Goal: Information Seeking & Learning: Compare options

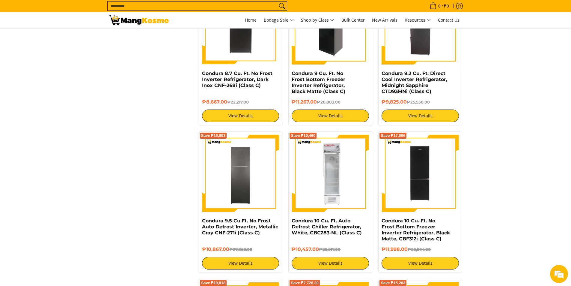
click at [327, 37] on img at bounding box center [330, 25] width 77 height 77
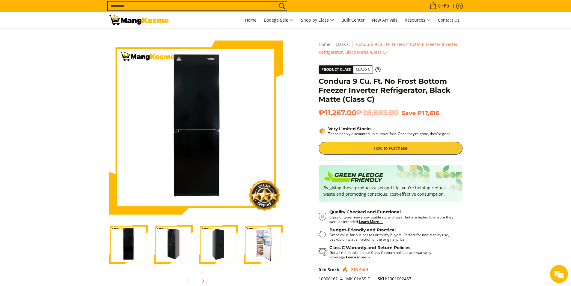
click at [274, 247] on img "Condura 9 Cu. Ft. No Frost Bottom Freezer Inverter Refrigerator, Black Matte (C…" at bounding box center [263, 243] width 39 height 39
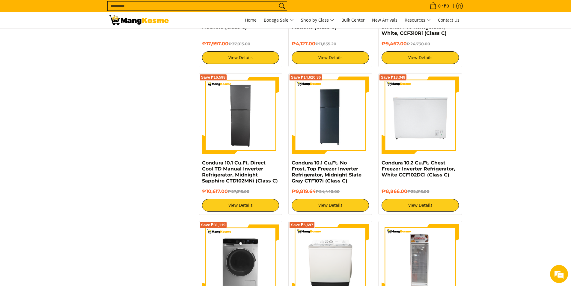
scroll to position [1099, 0]
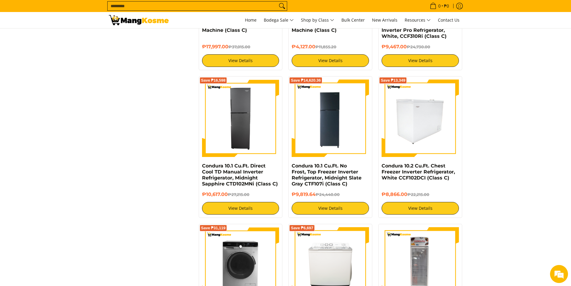
click at [409, 121] on img at bounding box center [419, 117] width 77 height 77
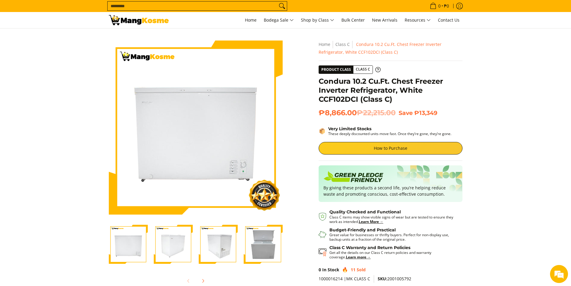
click at [269, 246] on img "Condura 10.2 Cu.Ft. Chest Freezer Inverter Refrigerator, White CCF102DCI (Class…" at bounding box center [263, 243] width 39 height 39
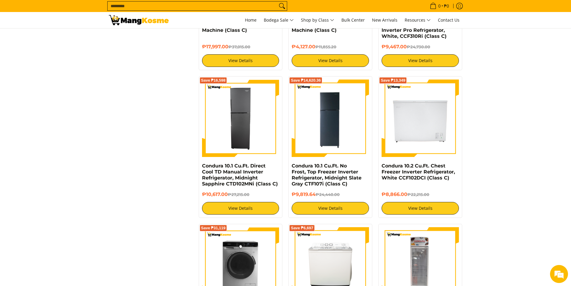
scroll to position [1349, 0]
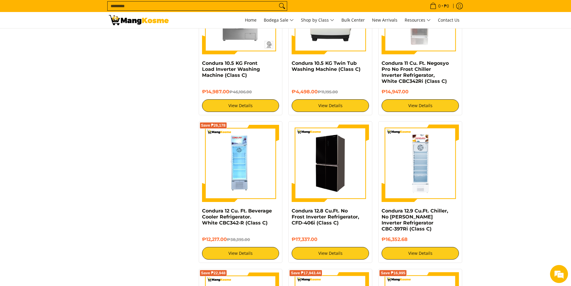
click at [336, 181] on img at bounding box center [330, 162] width 77 height 77
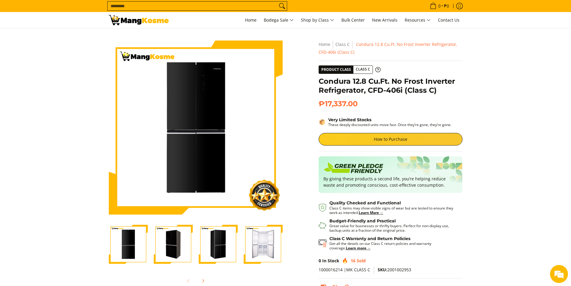
click at [254, 247] on img "Condura 12.8 Cu.Ft. No Frost Inverter Refrigerator, CFD-406i (Class C)-4" at bounding box center [263, 243] width 39 height 39
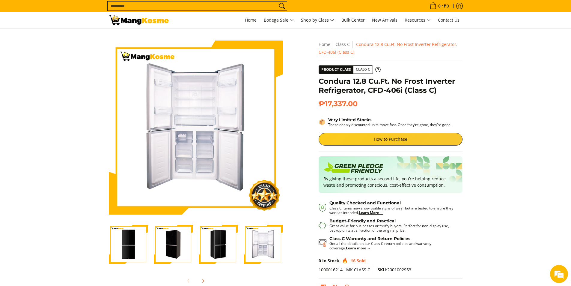
click at [217, 248] on img "Condura 12.8 Cu.Ft. No Frost Inverter Refrigerator, CFD-406i (Class C)-3" at bounding box center [218, 243] width 39 height 39
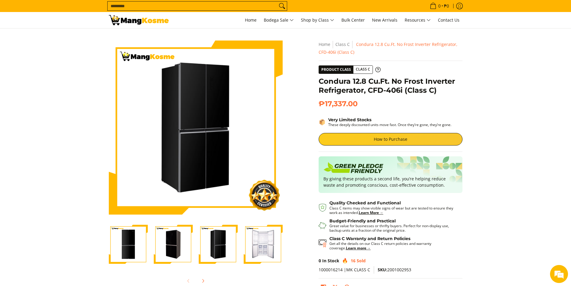
click at [168, 242] on img "Condura 12.8 Cu.Ft. No Frost Inverter Refrigerator, CFD-406i (Class C)-2" at bounding box center [173, 243] width 39 height 39
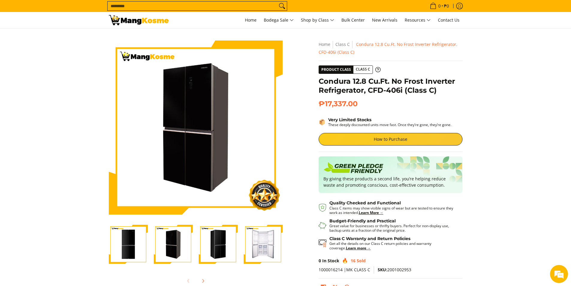
click at [139, 242] on img "Condura 12.8 Cu.Ft. No Frost Inverter Refrigerator, CFD-406i (Class C)-1" at bounding box center [128, 243] width 39 height 39
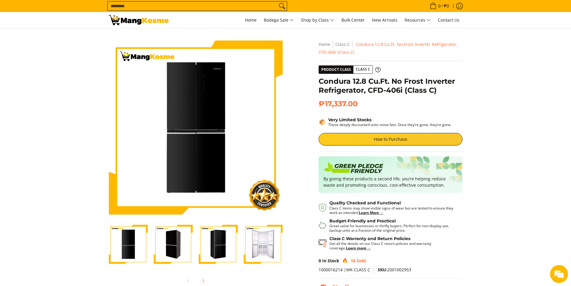
click at [179, 244] on img "Condura 12.8 Cu.Ft. No Frost Inverter Refrigerator, CFD-406i (Class C)-2" at bounding box center [173, 243] width 39 height 39
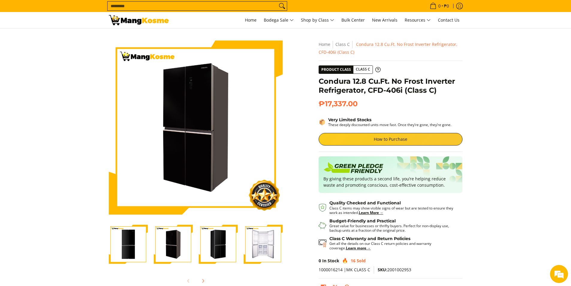
click at [228, 245] on img "Condura 12.8 Cu.Ft. No Frost Inverter Refrigerator, CFD-406i (Class C)-3" at bounding box center [218, 243] width 39 height 39
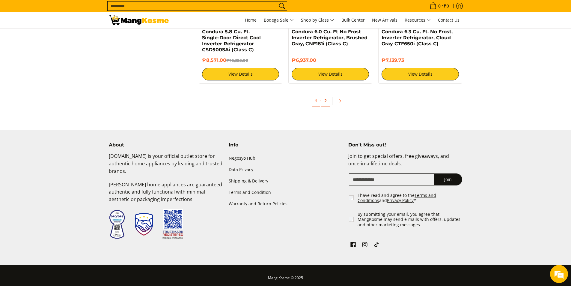
click at [326, 95] on link "2" at bounding box center [325, 101] width 8 height 12
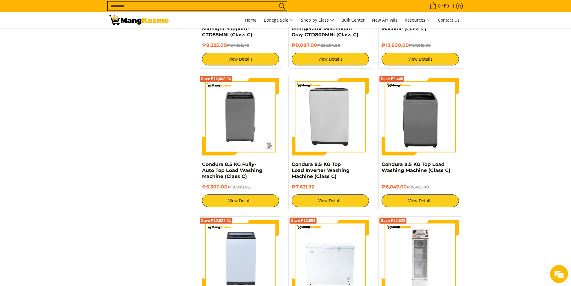
scroll to position [1540, 0]
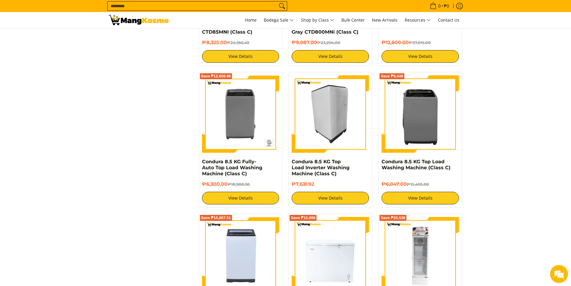
click at [320, 104] on img at bounding box center [330, 113] width 77 height 77
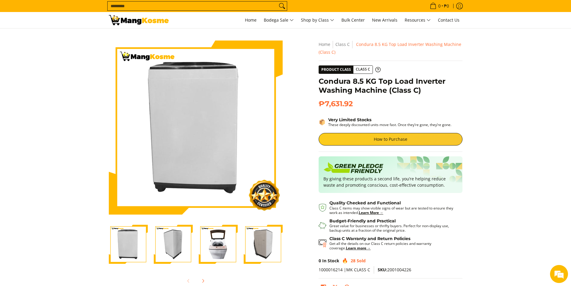
click at [220, 245] on img "Condura 8.5 KG Top Load Inverter Washing Machine (Class C)-3" at bounding box center [218, 243] width 39 height 39
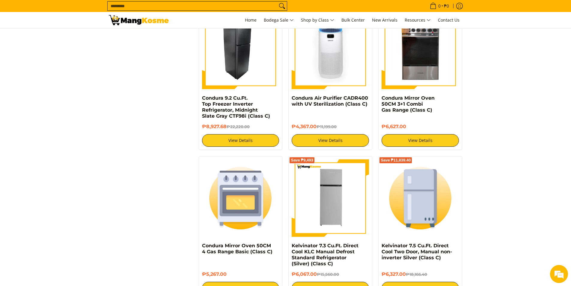
click at [241, 64] on img at bounding box center [240, 50] width 77 height 77
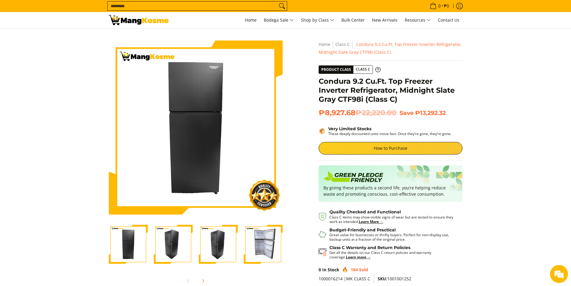
click at [264, 241] on img "Condura 9.2 Cu.Ft. Top Freezer Inverter Refrigerator, Midnight Slate Gray CTF98…" at bounding box center [263, 243] width 39 height 39
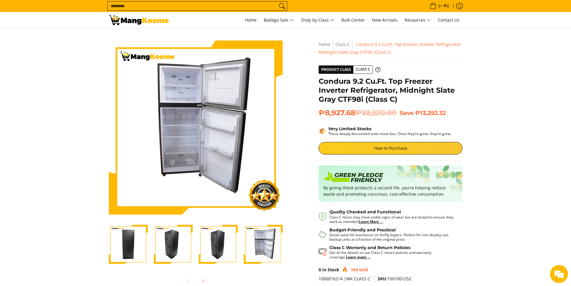
click at [224, 245] on img "Condura 9.2 Cu.Ft. Top Freezer Inverter Refrigerator, Midnight Slate Gray CTF98…" at bounding box center [218, 243] width 39 height 39
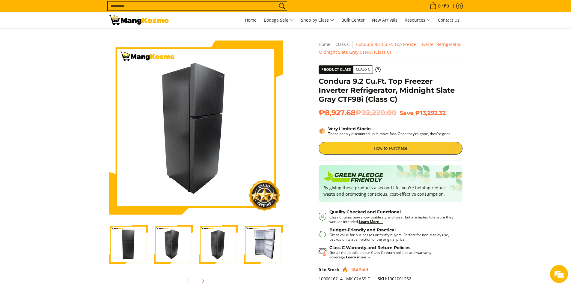
click at [254, 245] on img "Condura 9.2 Cu.Ft. Top Freezer Inverter Refrigerator, Midnight Slate Gray CTF98…" at bounding box center [263, 243] width 39 height 39
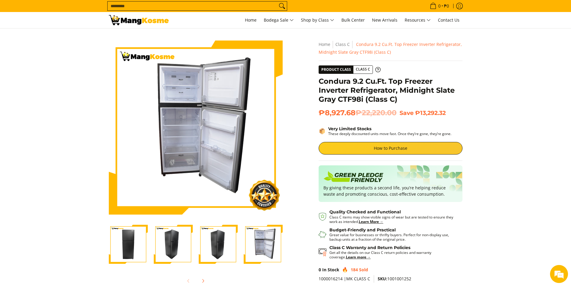
click at [221, 240] on img "Condura 9.2 Cu.Ft. Top Freezer Inverter Refrigerator, Midnight Slate Gray CTF98…" at bounding box center [218, 243] width 39 height 39
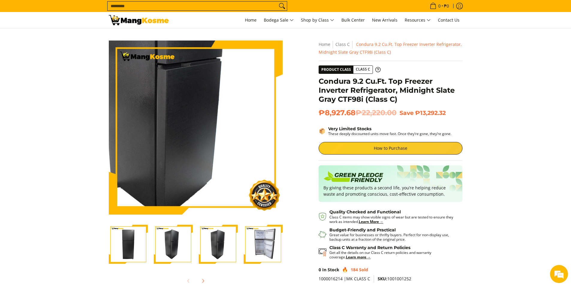
click at [209, 148] on img at bounding box center [196, 127] width 174 height 174
